Goal: Task Accomplishment & Management: Use online tool/utility

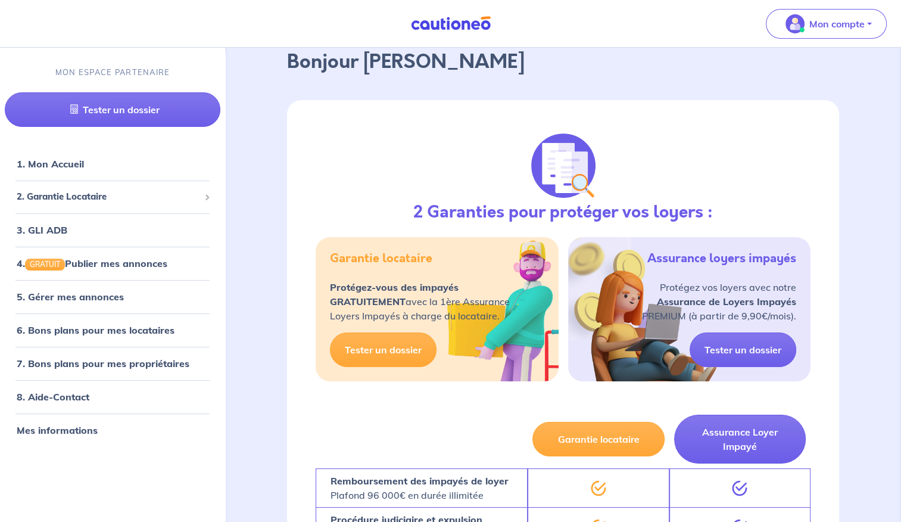
scroll to position [60, 0]
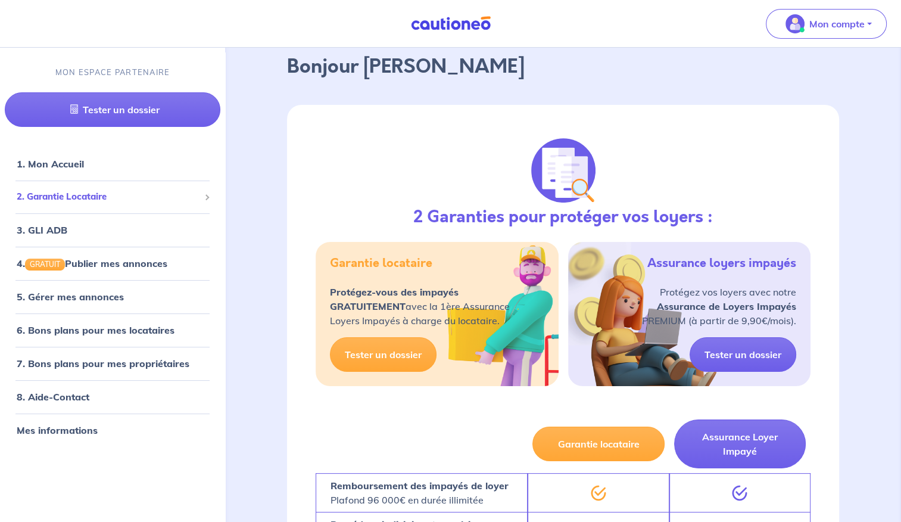
click at [88, 196] on span "2. Garantie Locataire" at bounding box center [108, 197] width 183 height 14
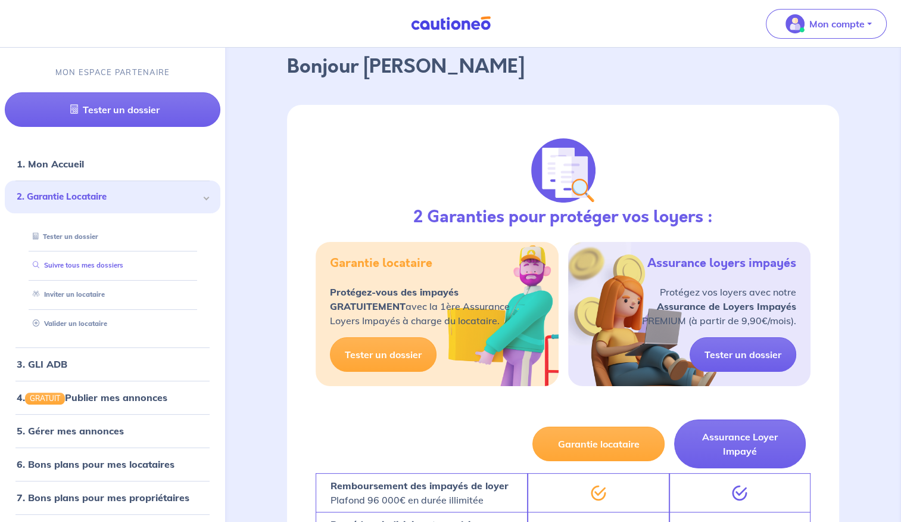
click at [123, 263] on link "Suivre tous mes dossiers" at bounding box center [75, 265] width 95 height 8
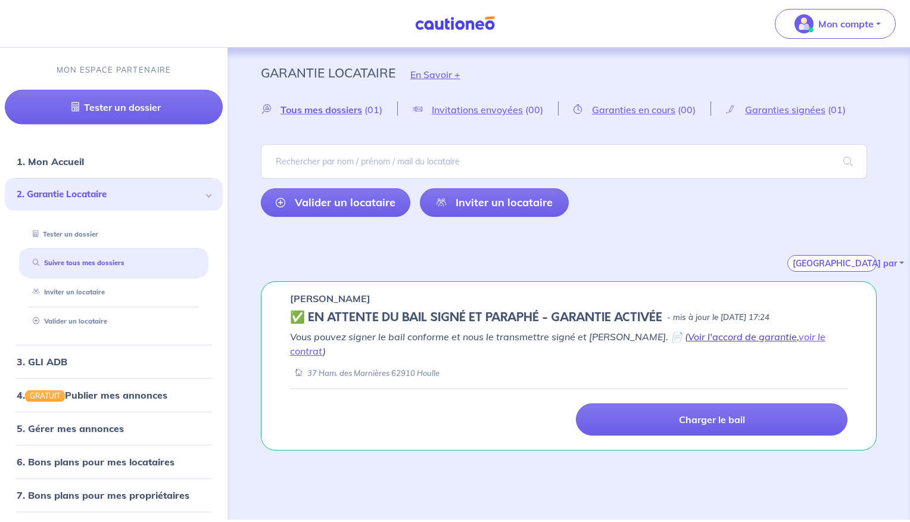
click at [692, 337] on link "Voir l'accord de garantie" at bounding box center [742, 337] width 109 height 12
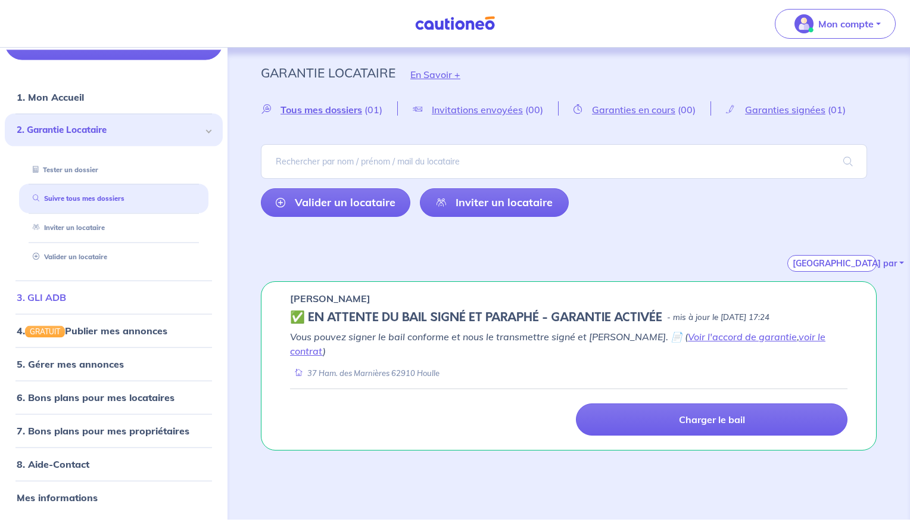
scroll to position [5, 0]
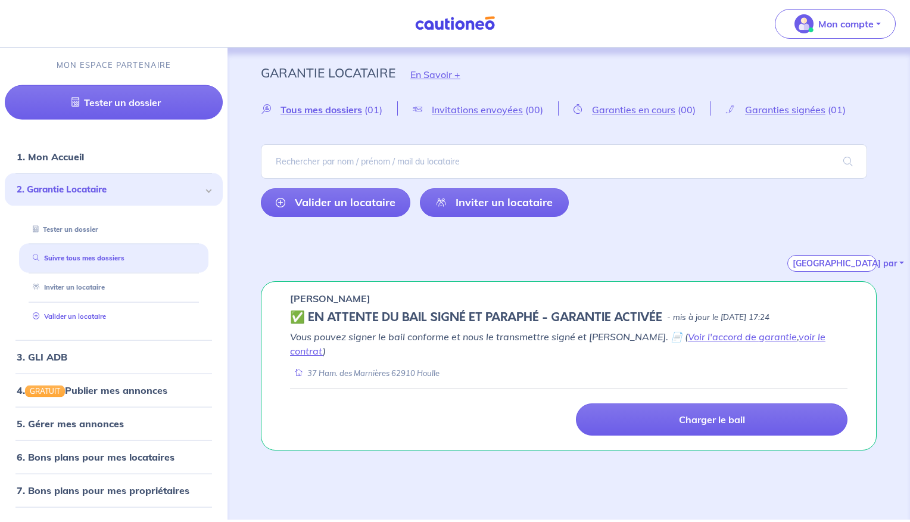
click at [106, 317] on link "Valider un locataire" at bounding box center [67, 316] width 78 height 8
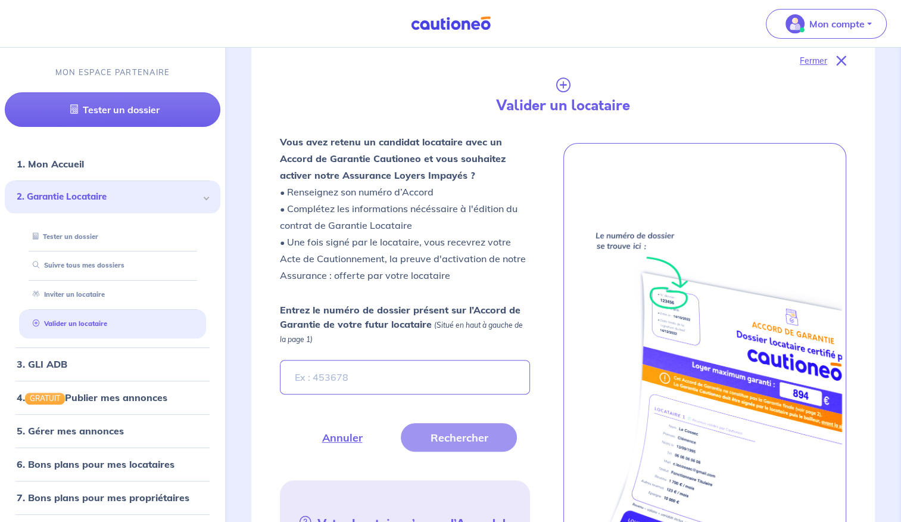
scroll to position [253, 0]
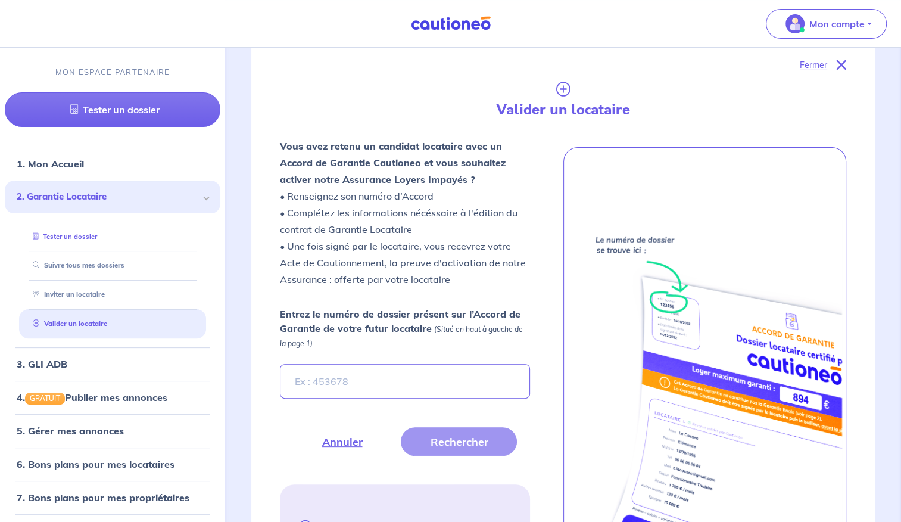
click at [91, 240] on link "Tester un dossier" at bounding box center [62, 236] width 69 height 8
